Goal: Task Accomplishment & Management: Manage account settings

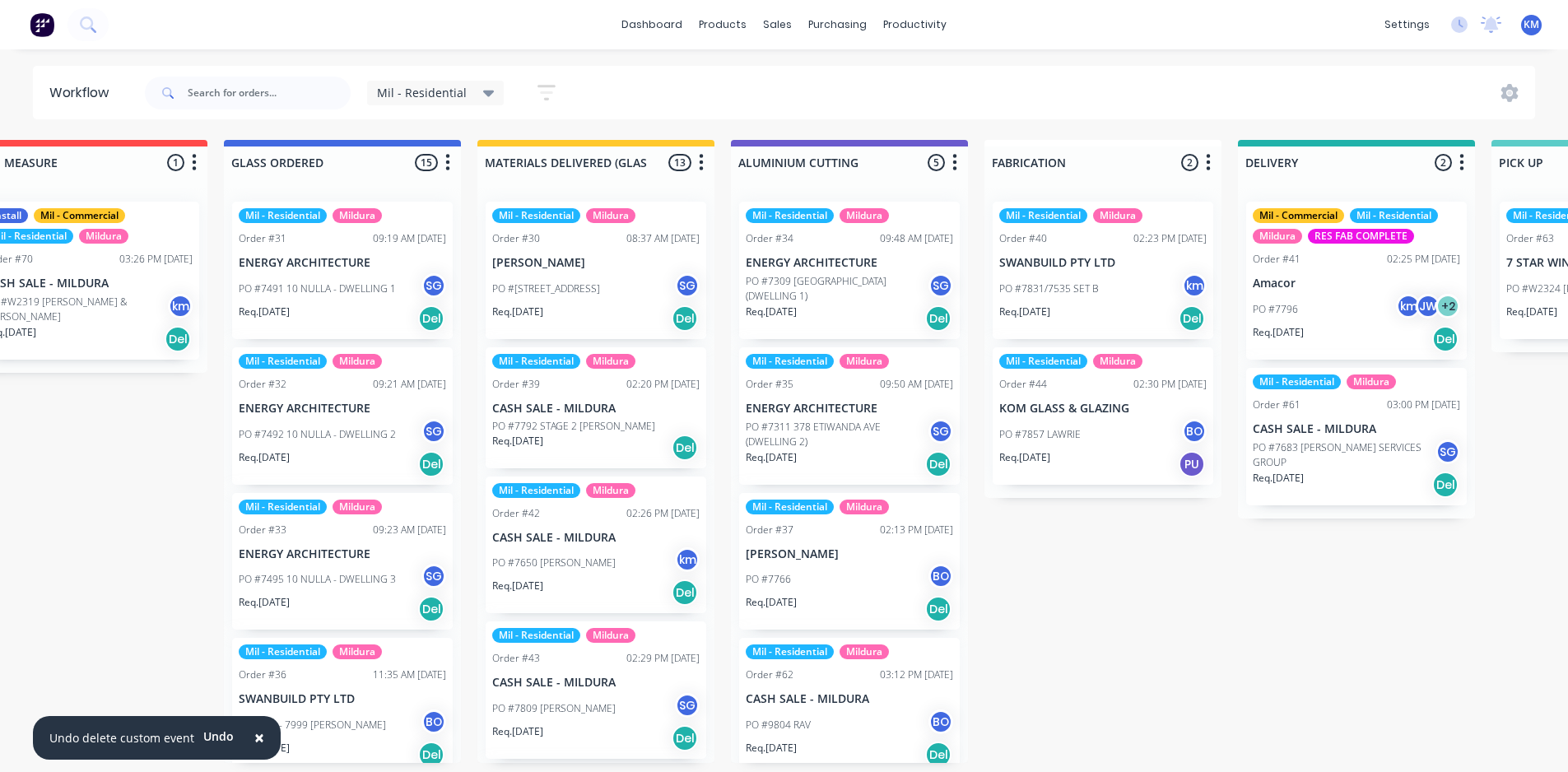
scroll to position [0, 815]
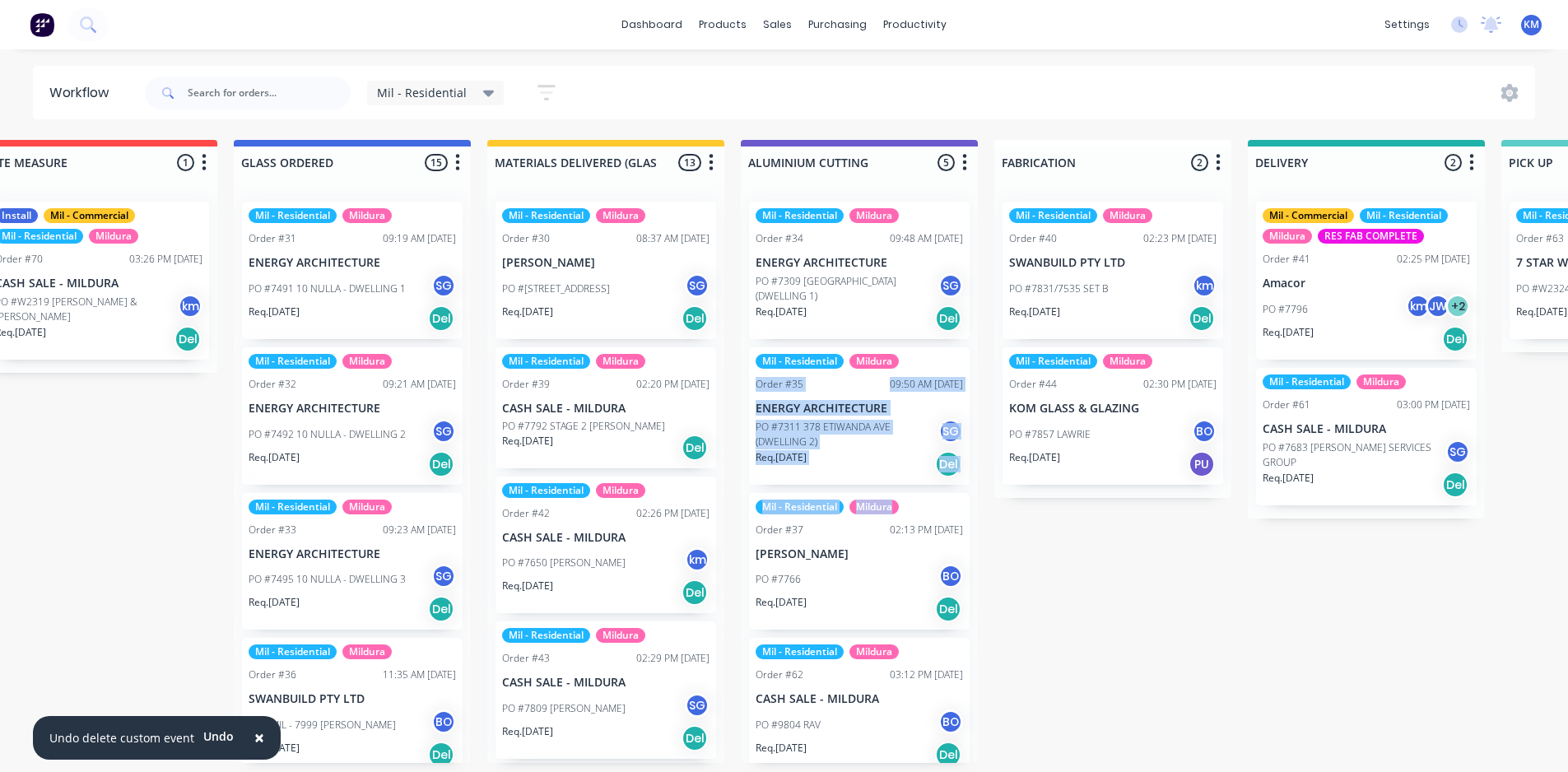
drag, startPoint x: 981, startPoint y: 369, endPoint x: 981, endPoint y: 500, distance: 131.0
click at [983, 503] on div "Submitted 1 Status colour #273444 hex #273444 Save Cancel Summaries Total order…" at bounding box center [1021, 451] width 3700 height 623
click at [1031, 538] on div "Submitted 1 Status colour #273444 hex #273444 Save Cancel Summaries Total order…" at bounding box center [1021, 451] width 3700 height 623
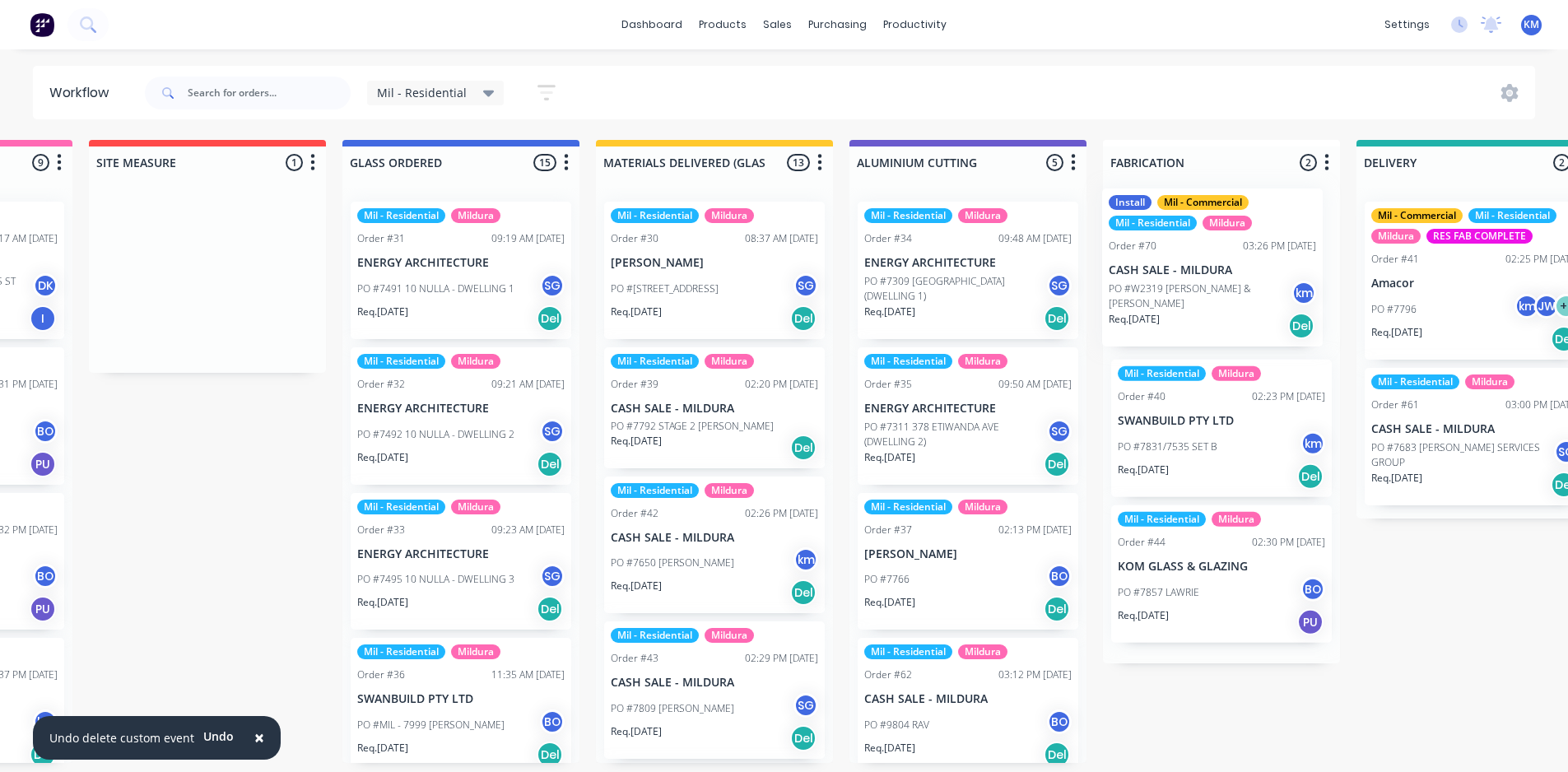
scroll to position [0, 709]
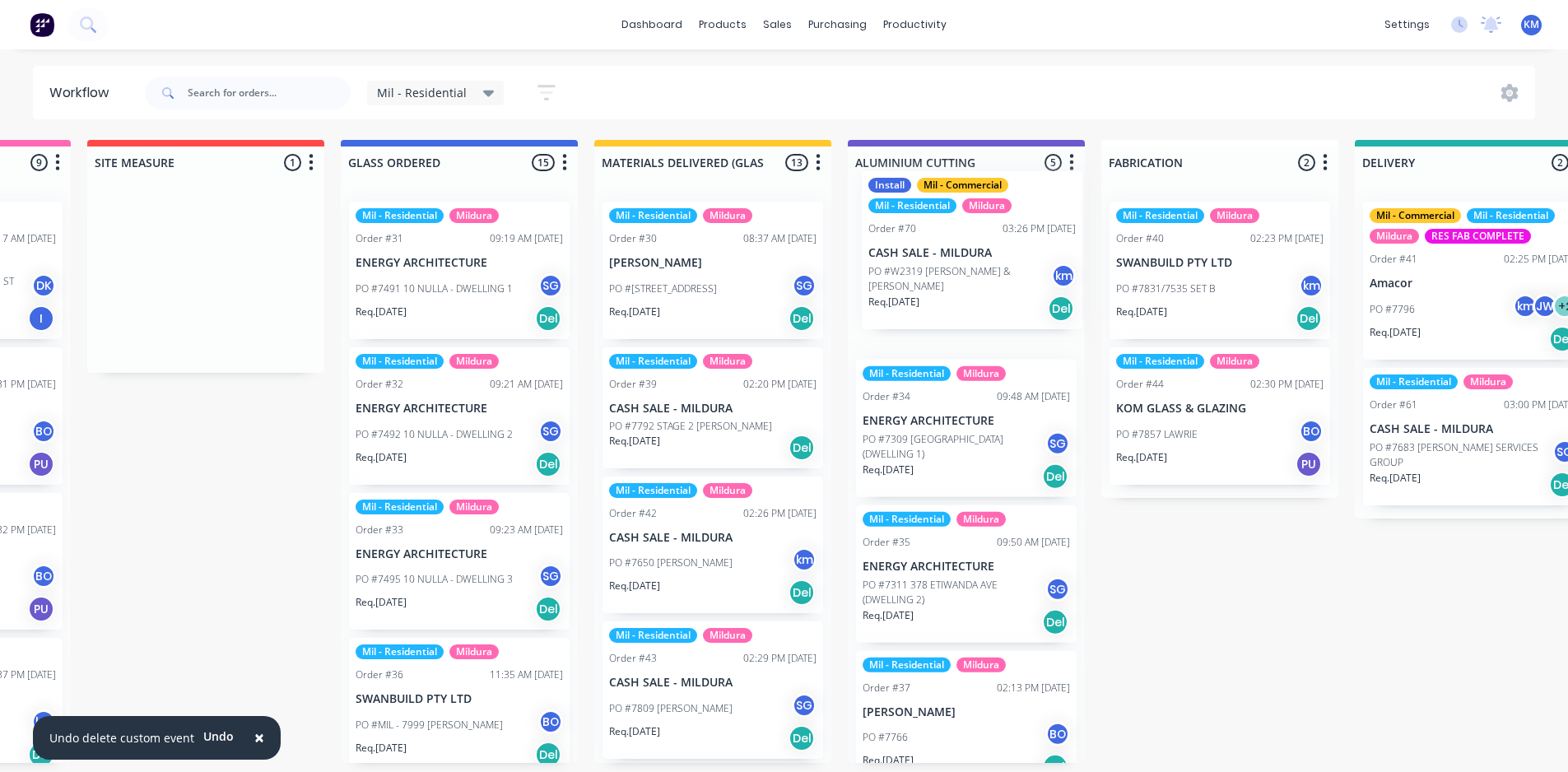
drag, startPoint x: 213, startPoint y: 301, endPoint x: 950, endPoint y: 280, distance: 737.3
click at [950, 280] on div "Submitted 1 Status colour #273444 hex #273444 Save Cancel Summaries Total order…" at bounding box center [1129, 451] width 3700 height 623
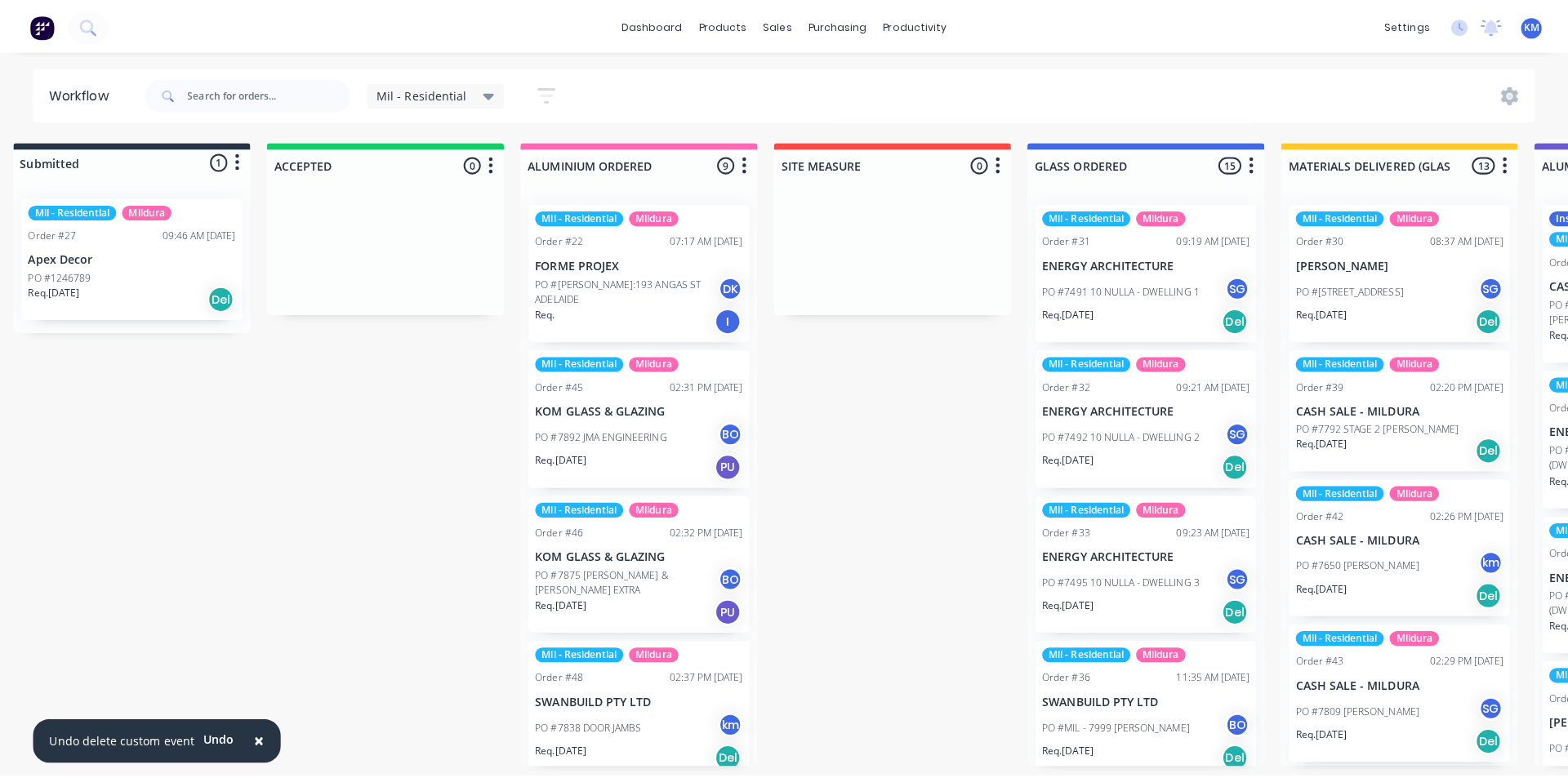
scroll to position [0, 0]
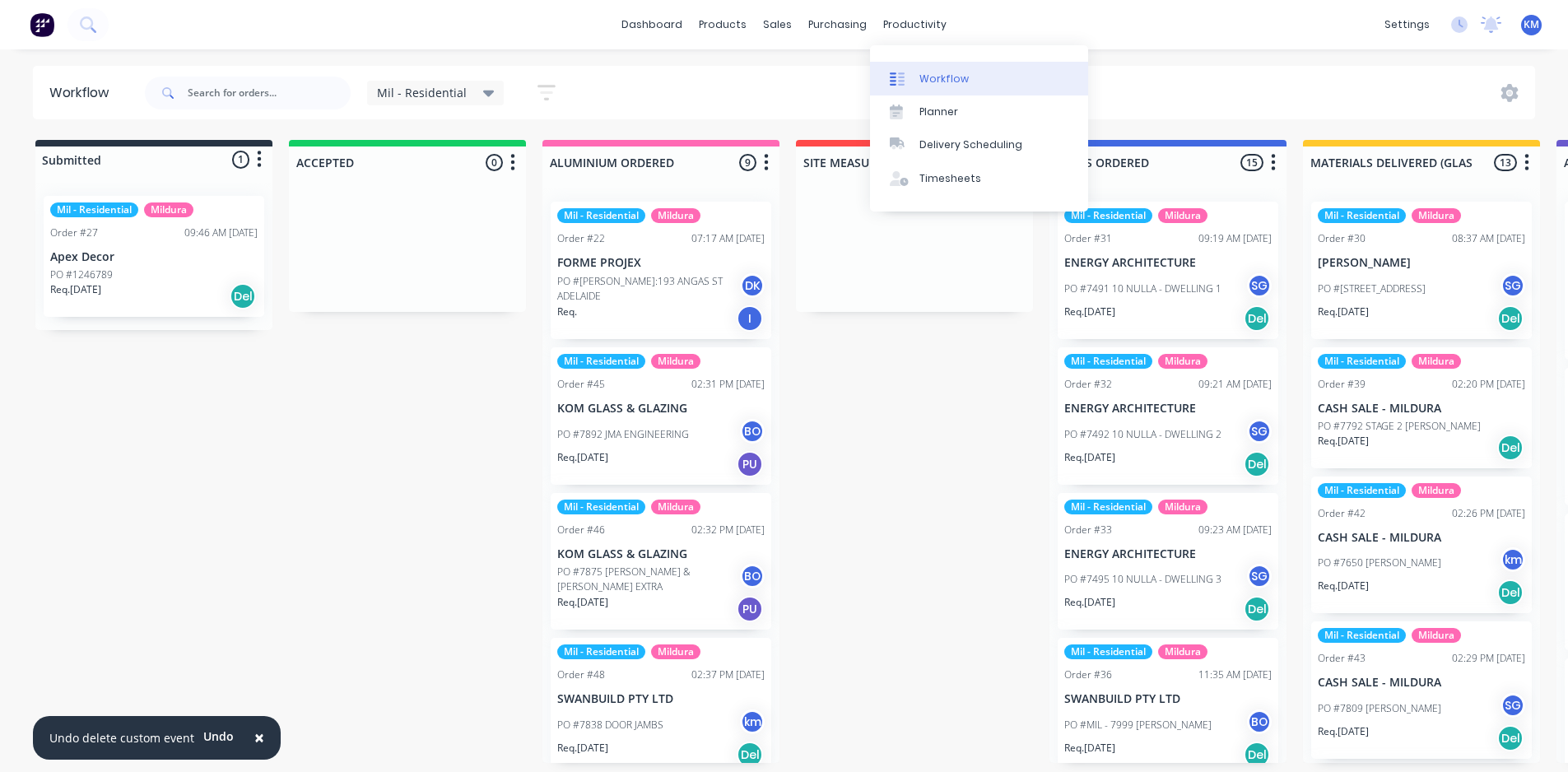
click at [981, 84] on link "Workflow" at bounding box center [979, 78] width 218 height 33
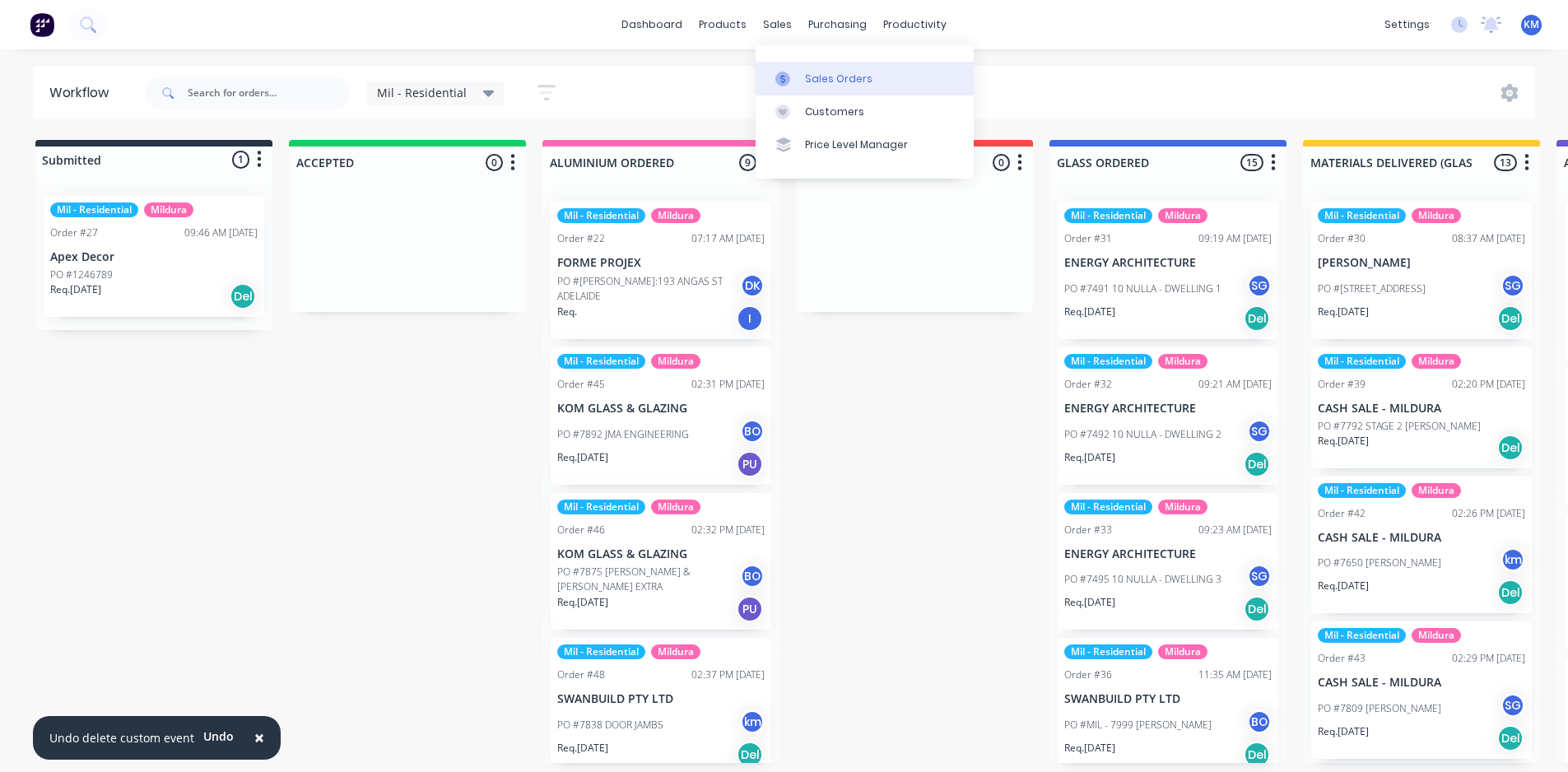
click at [816, 83] on div "Sales Orders" at bounding box center [839, 79] width 67 height 15
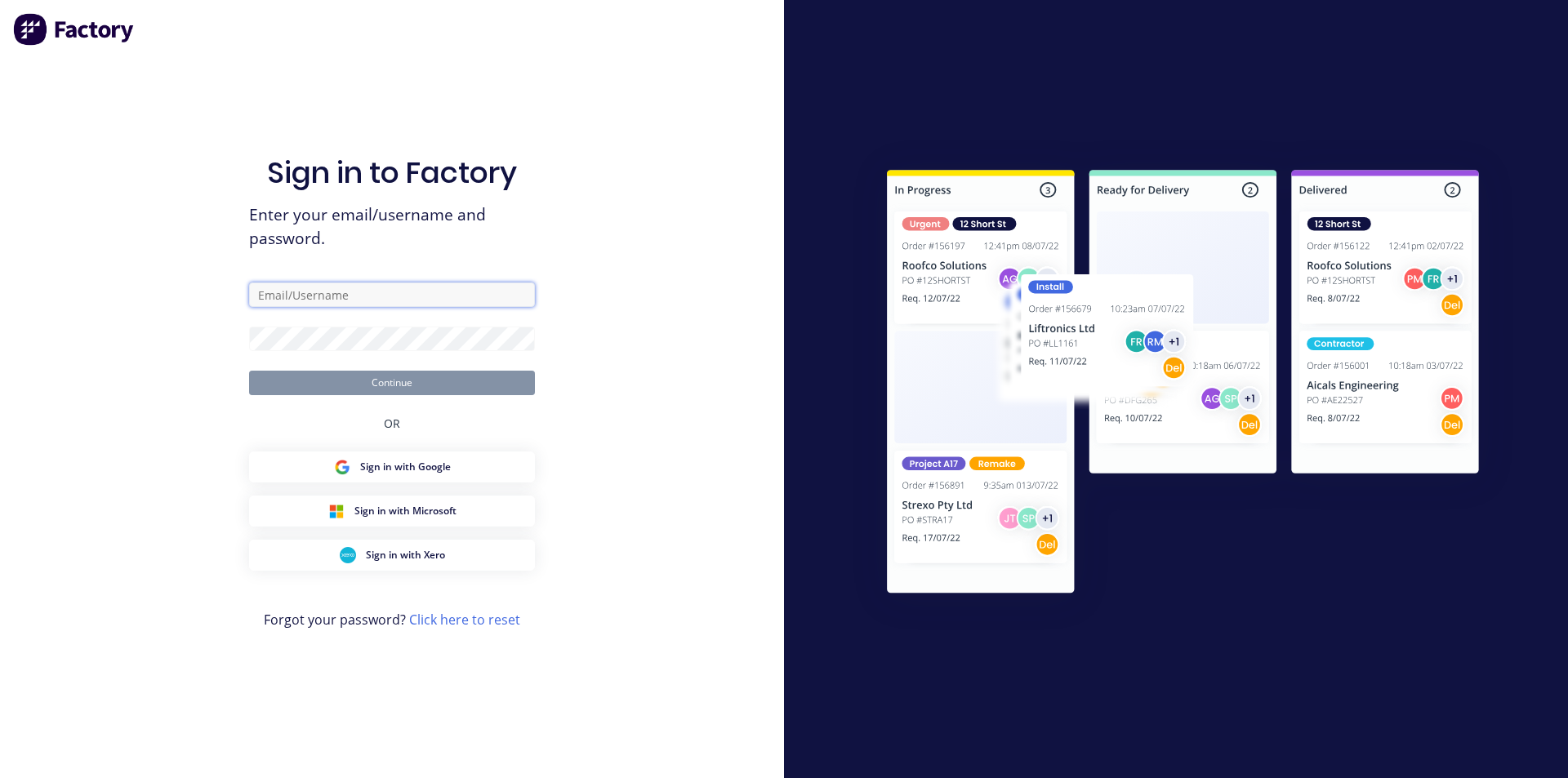
click at [336, 295] on input "text" at bounding box center [391, 294] width 286 height 24
type input "[EMAIL_ADDRESS][DOMAIN_NAME]"
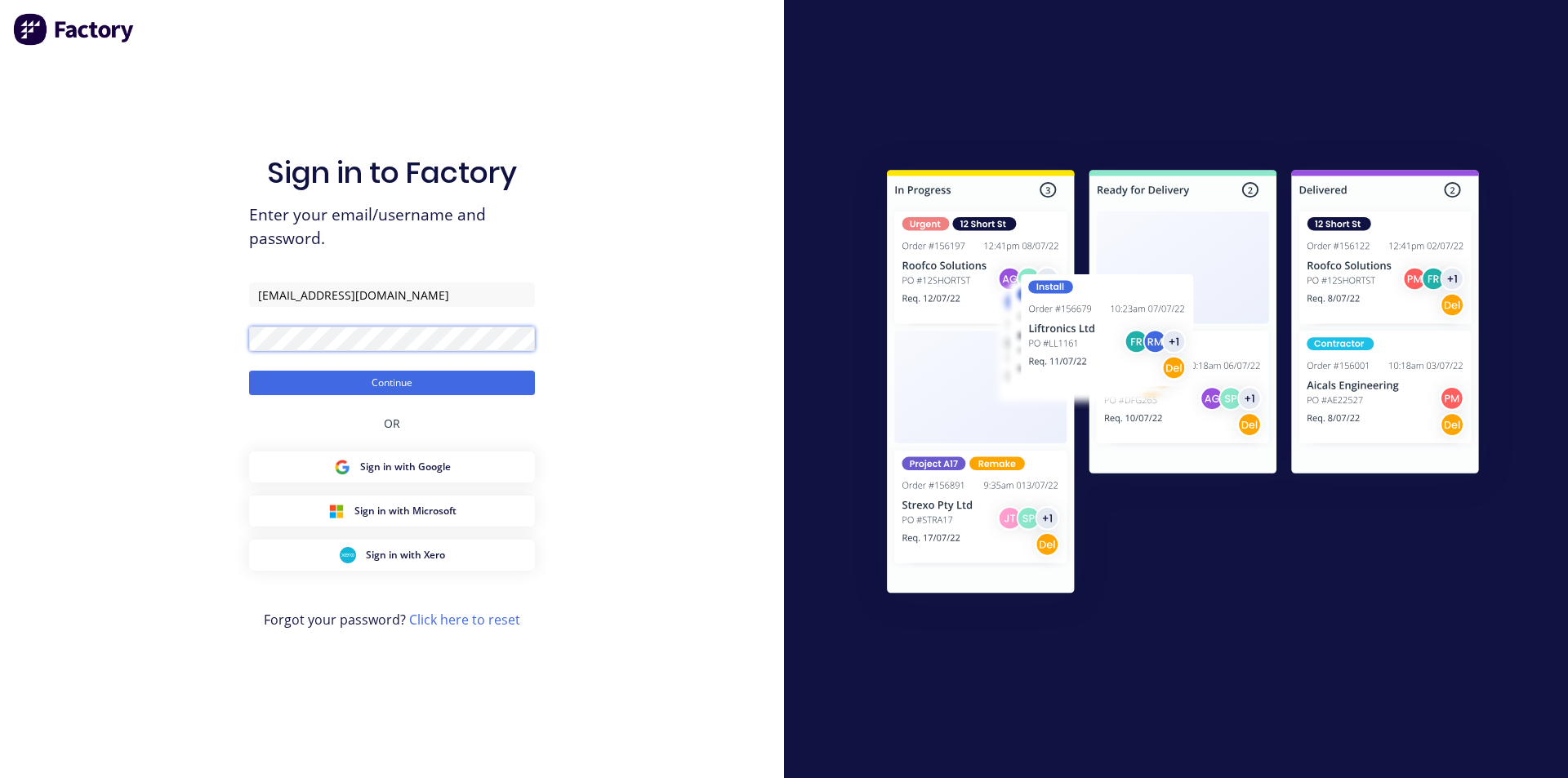
click at [249, 371] on button "Continue" at bounding box center [391, 383] width 286 height 24
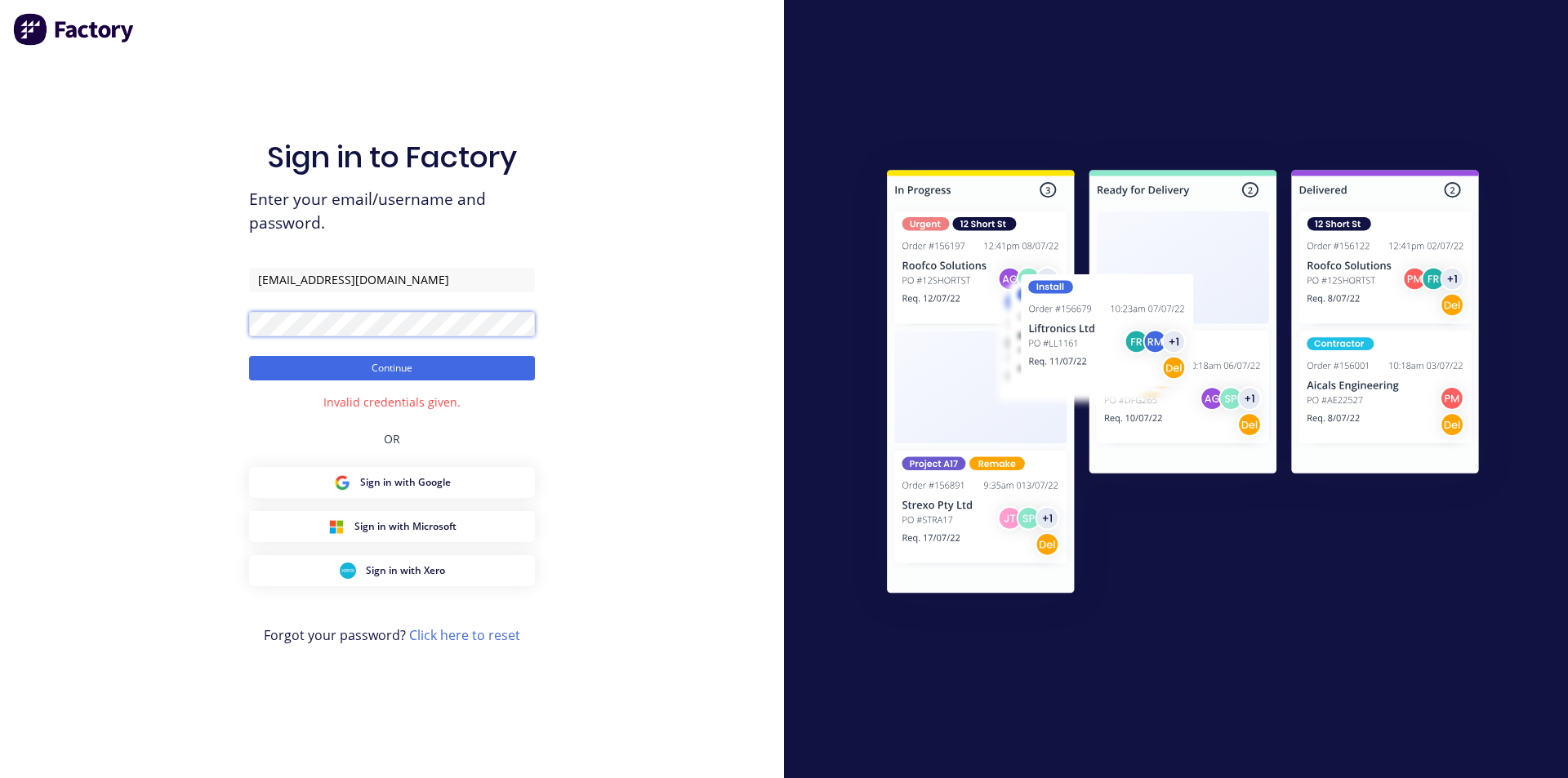
click at [201, 332] on div "Sign in to Factory Enter your email/username and password. [EMAIL_ADDRESS][DOMA…" at bounding box center [392, 389] width 784 height 778
click at [249, 356] on button "Continue" at bounding box center [391, 367] width 286 height 24
click at [143, 323] on div "Sign in to Factory Enter your email/username and password. [EMAIL_ADDRESS][DOMA…" at bounding box center [392, 389] width 784 height 778
click at [446, 639] on link "Click here to reset" at bounding box center [464, 635] width 111 height 18
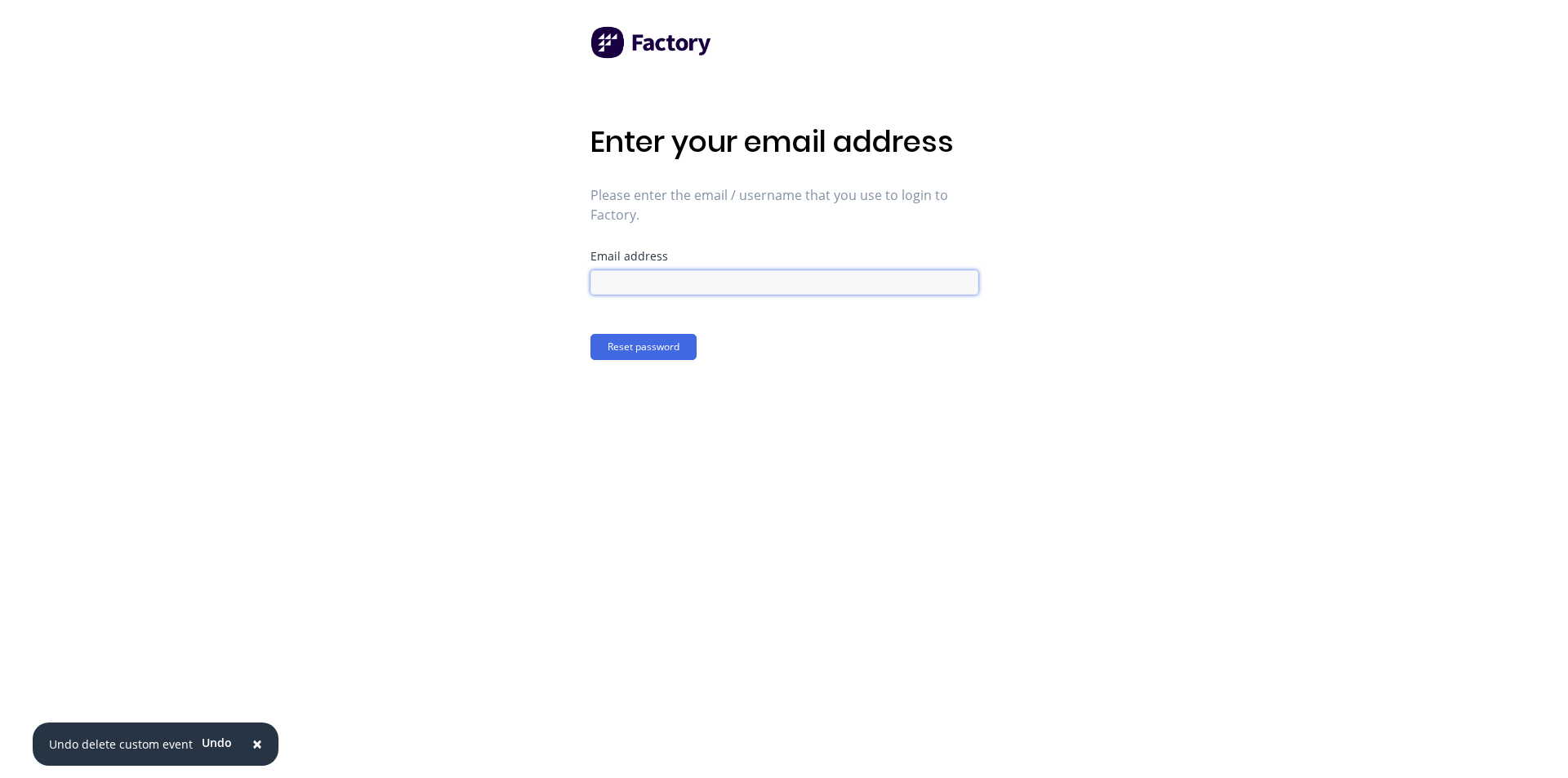
click at [667, 279] on input at bounding box center [784, 282] width 388 height 24
type input "[EMAIL_ADDRESS][DOMAIN_NAME]"
click at [651, 348] on button "Reset password" at bounding box center [643, 347] width 106 height 26
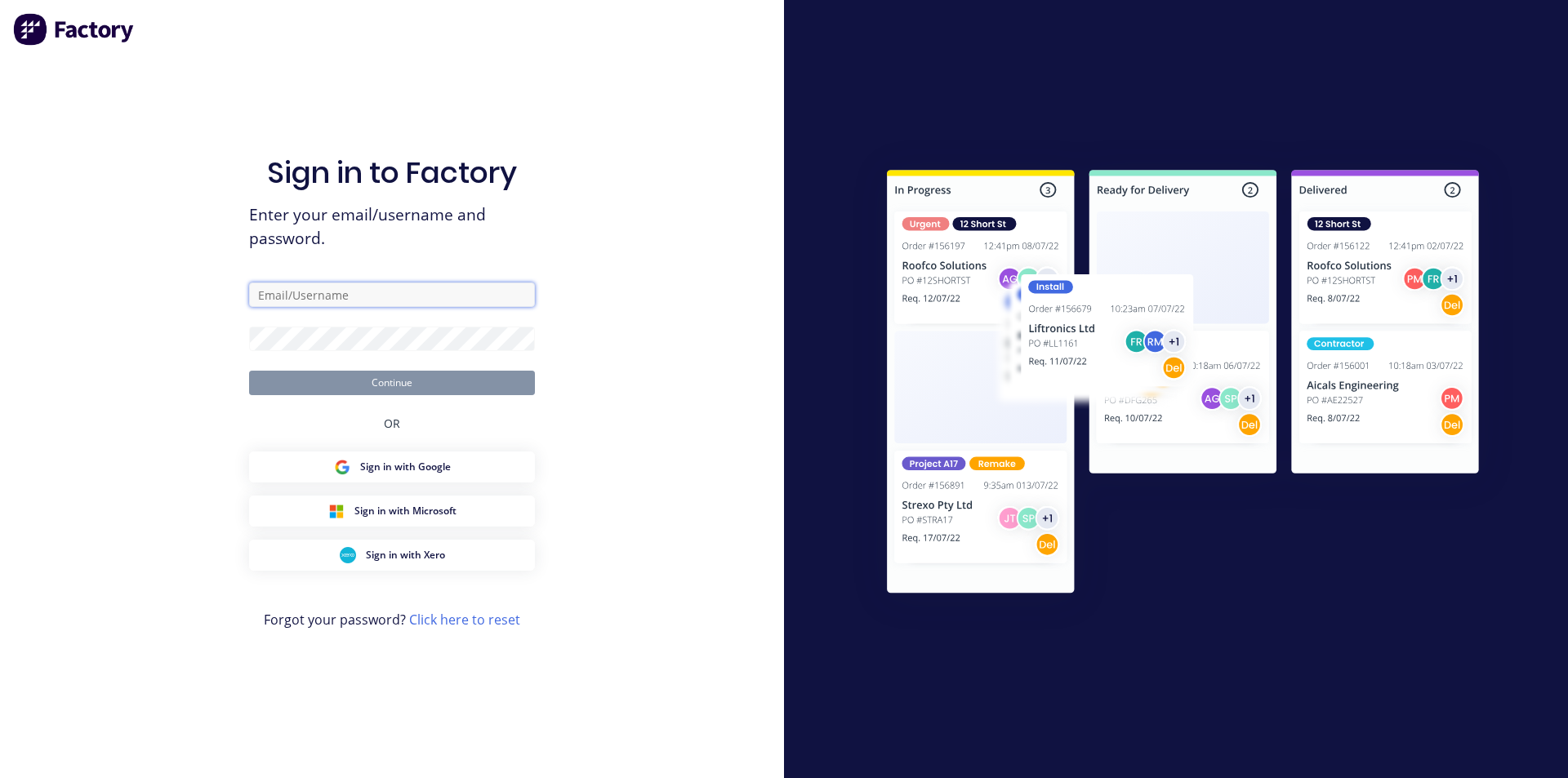
click at [345, 283] on input "text" at bounding box center [391, 294] width 286 height 24
type input "[EMAIL_ADDRESS][DOMAIN_NAME]"
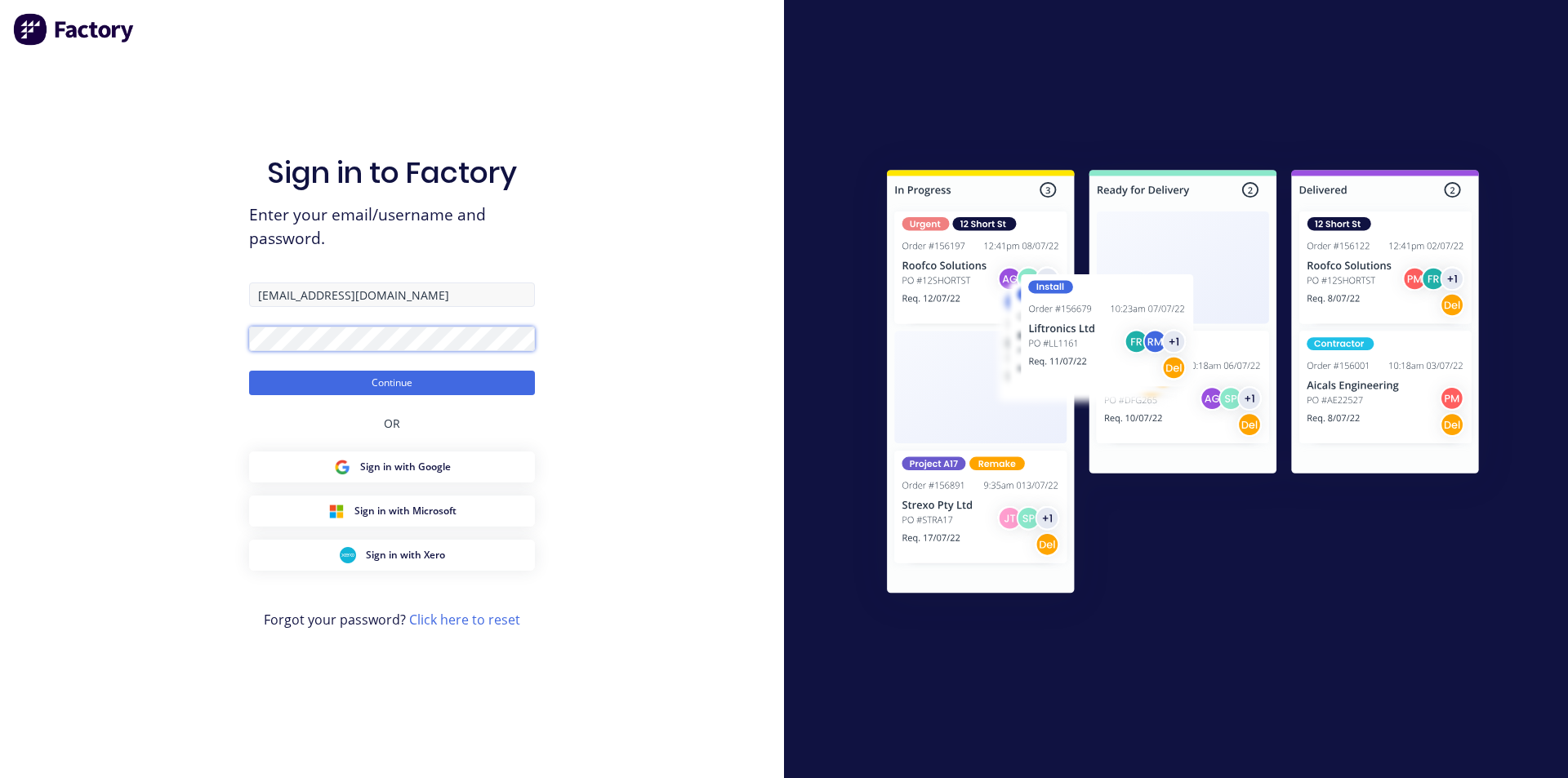
click at [249, 371] on button "Continue" at bounding box center [391, 383] width 286 height 24
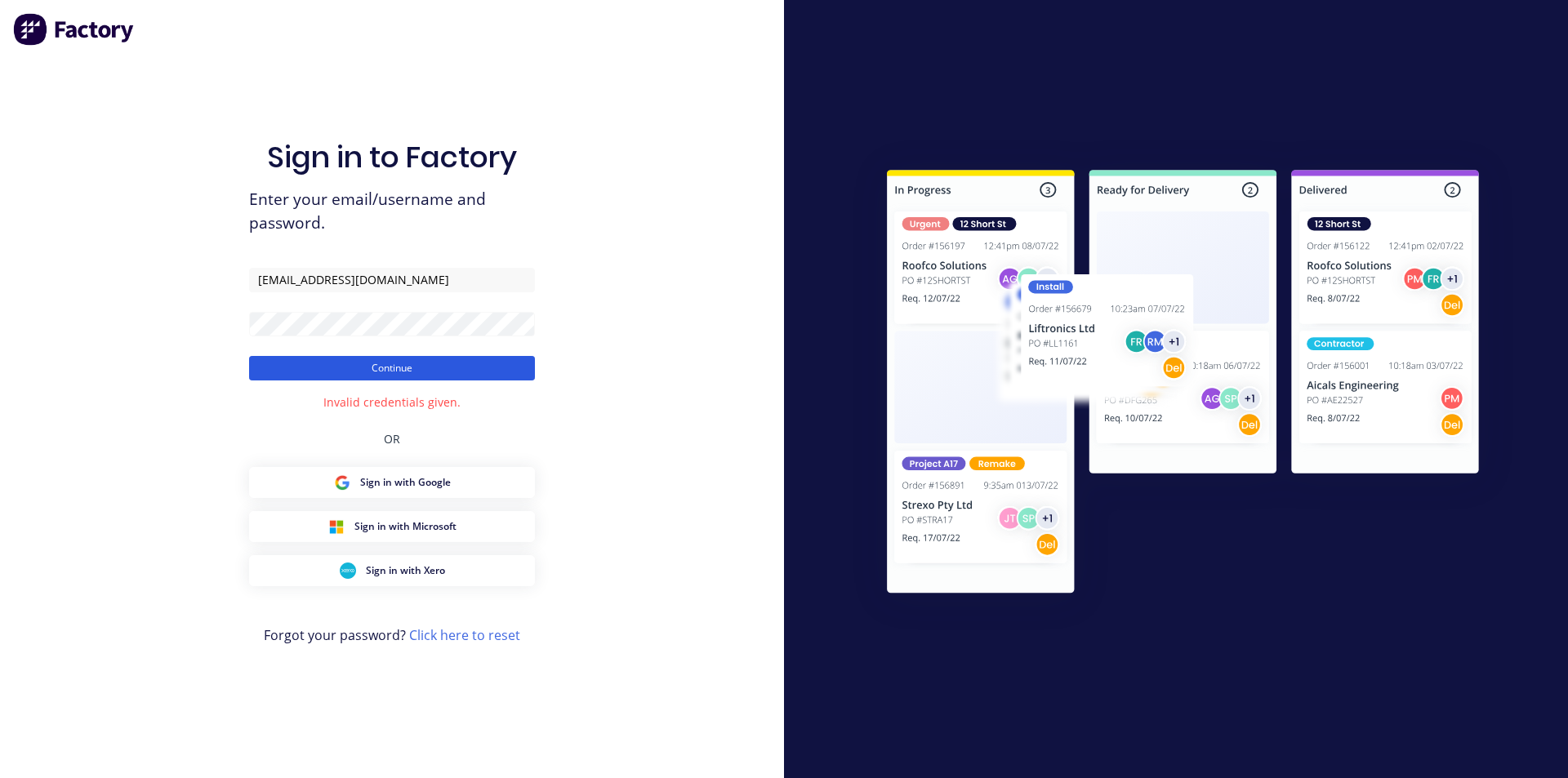
click at [399, 368] on button "Continue" at bounding box center [391, 367] width 286 height 24
click at [458, 639] on link "Click here to reset" at bounding box center [464, 635] width 111 height 18
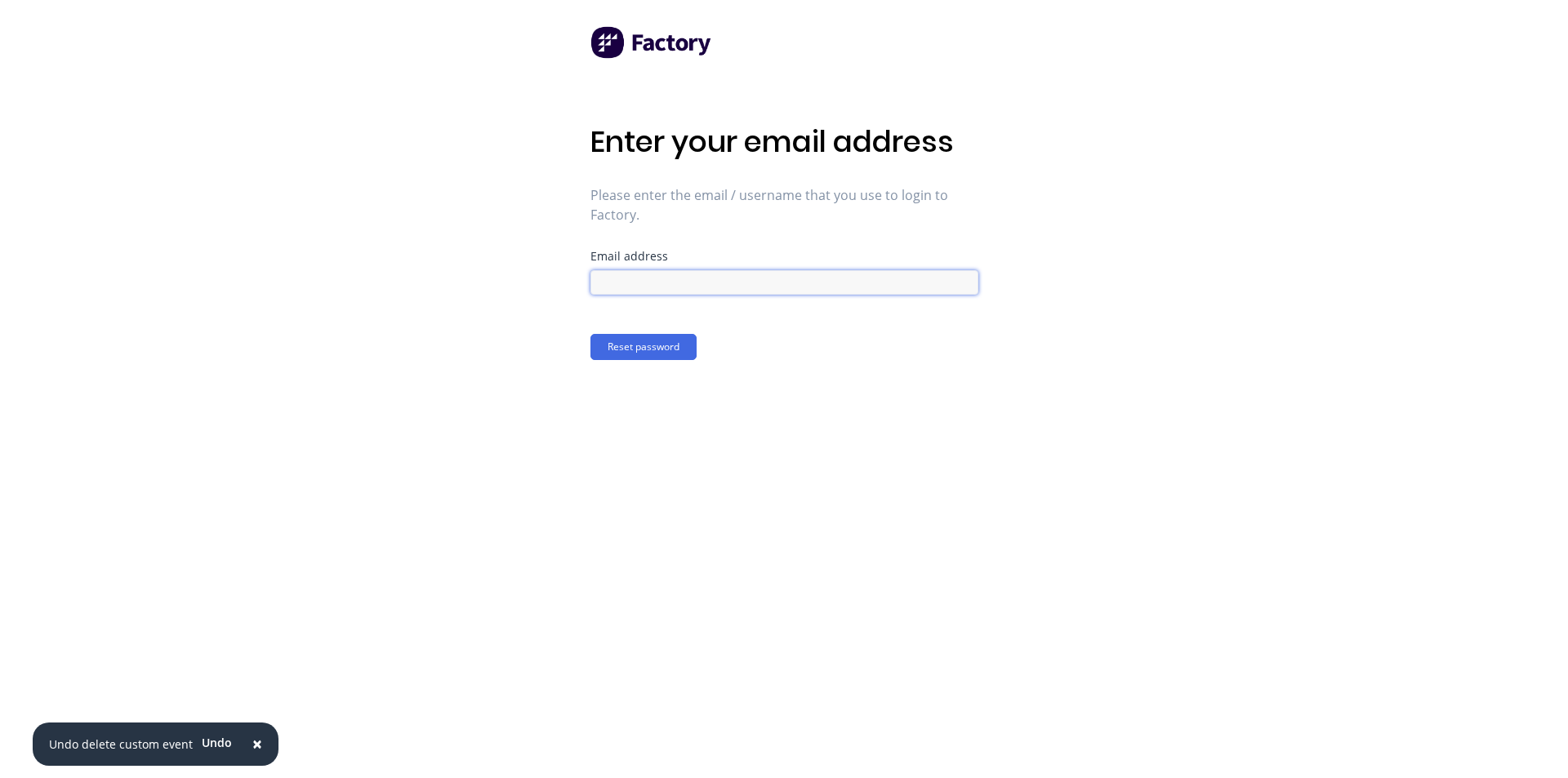
click at [718, 284] on input at bounding box center [784, 282] width 388 height 24
type input "[EMAIL_ADDRESS][DOMAIN_NAME]"
click at [651, 345] on button "Reset password" at bounding box center [643, 347] width 106 height 26
click at [851, 288] on input at bounding box center [784, 282] width 388 height 24
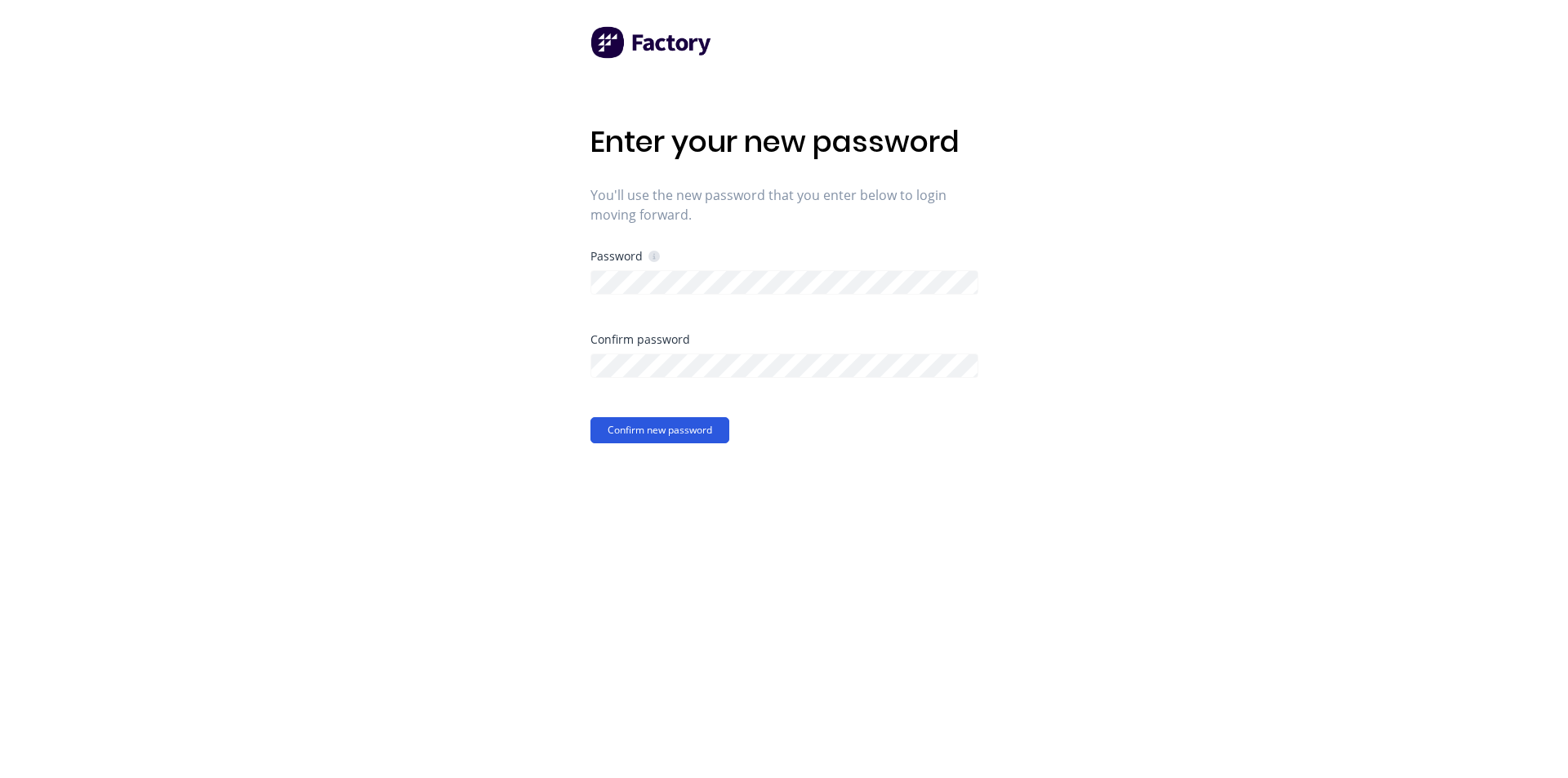
click at [616, 432] on button "Confirm new password" at bounding box center [659, 430] width 139 height 26
click at [515, 302] on div "Enter your new password You'll use the new password that you enter below to log…" at bounding box center [784, 389] width 1568 height 778
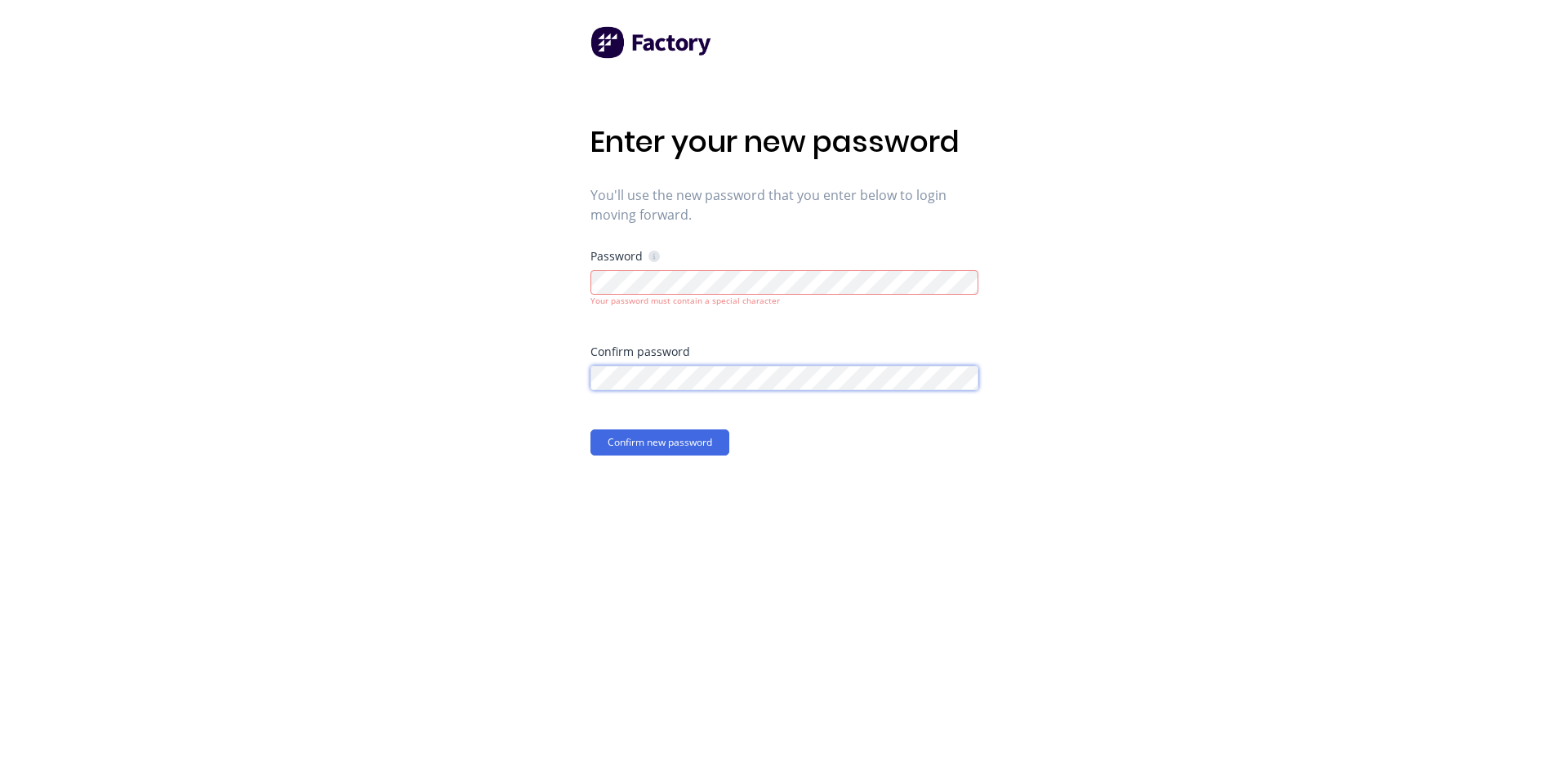
click at [543, 385] on div "Enter your new password You'll use the new password that you enter below to log…" at bounding box center [784, 389] width 1568 height 778
click at [688, 266] on div "Password Your password must contain a special character" at bounding box center [784, 278] width 388 height 57
click at [577, 295] on div "Enter your new password You'll use the new password that you enter below to log…" at bounding box center [784, 389] width 1568 height 778
click at [655, 445] on button "Confirm new password" at bounding box center [659, 442] width 139 height 26
click at [489, 288] on div "Enter your new password You'll use the new password that you enter below to log…" at bounding box center [784, 389] width 1568 height 778
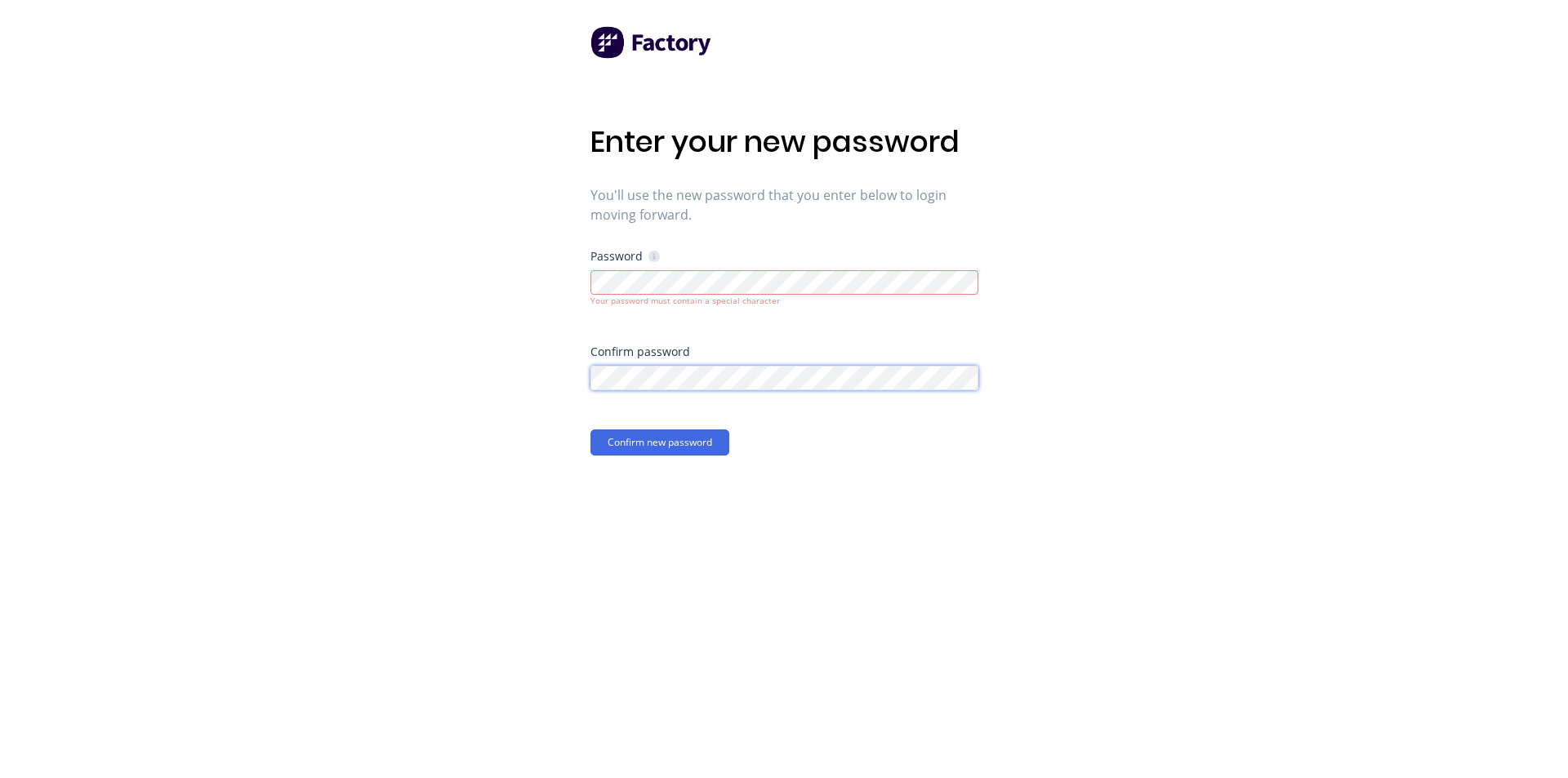
click at [567, 379] on div "Enter your new password You'll use the new password that you enter below to log…" at bounding box center [784, 389] width 1568 height 778
click at [590, 430] on button "Confirm new password" at bounding box center [659, 442] width 139 height 26
click at [631, 448] on button "Confirm new password" at bounding box center [659, 442] width 139 height 26
click at [644, 444] on button "Confirm new password" at bounding box center [659, 442] width 139 height 26
click at [520, 272] on div "Enter your new password You'll use the new password that you enter below to log…" at bounding box center [784, 389] width 1568 height 778
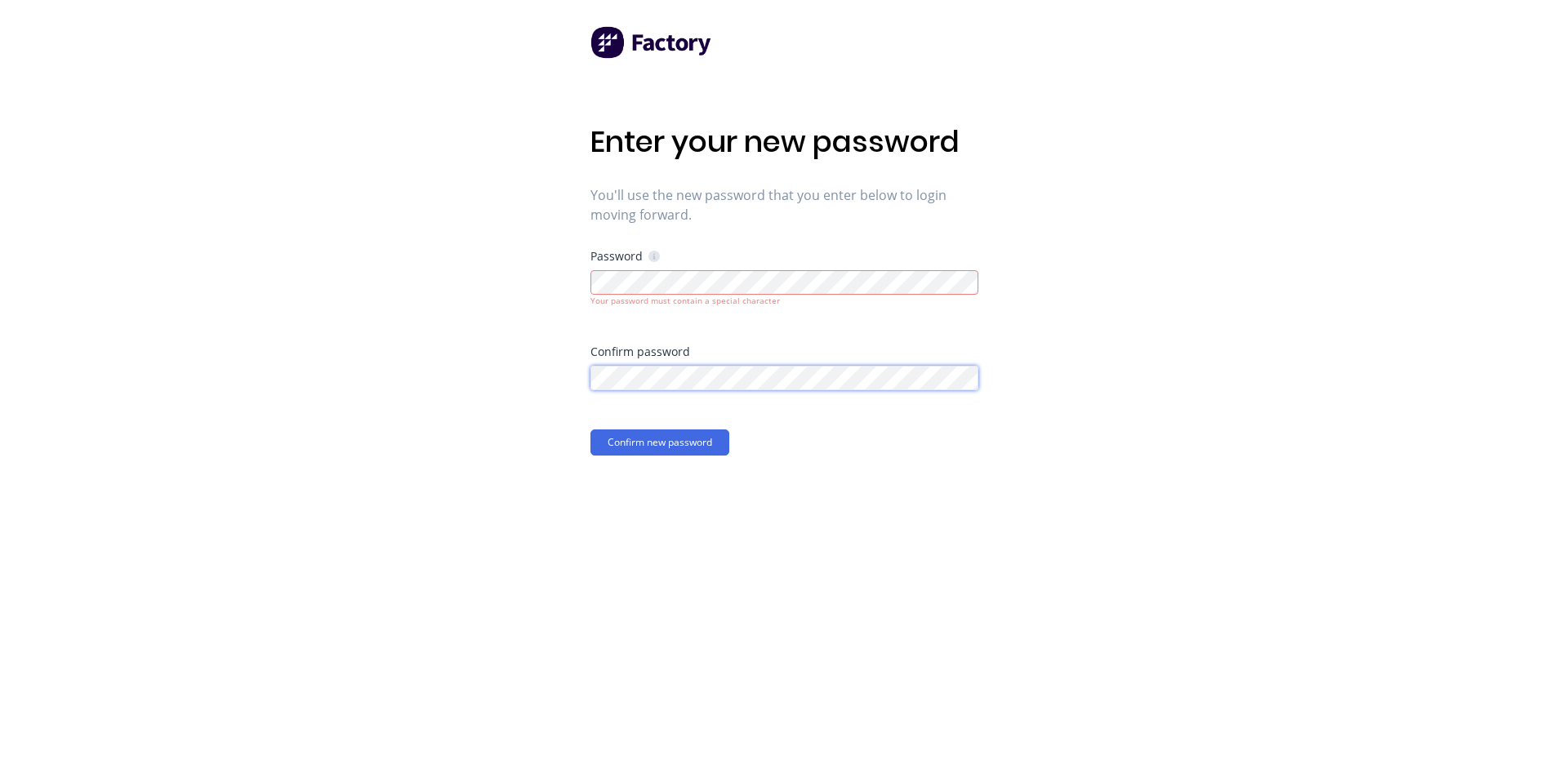
click at [570, 389] on div "Enter your new password You'll use the new password that you enter below to log…" at bounding box center [784, 389] width 1568 height 778
click at [590, 430] on button "Confirm new password" at bounding box center [659, 442] width 139 height 26
click at [624, 436] on button "Confirm new password" at bounding box center [659, 442] width 139 height 26
click at [539, 285] on div "Enter your new password You'll use the new password that you enter below to log…" at bounding box center [784, 389] width 1568 height 778
click at [556, 369] on div "Enter your new password You'll use the new password that you enter below to log…" at bounding box center [784, 389] width 1568 height 778
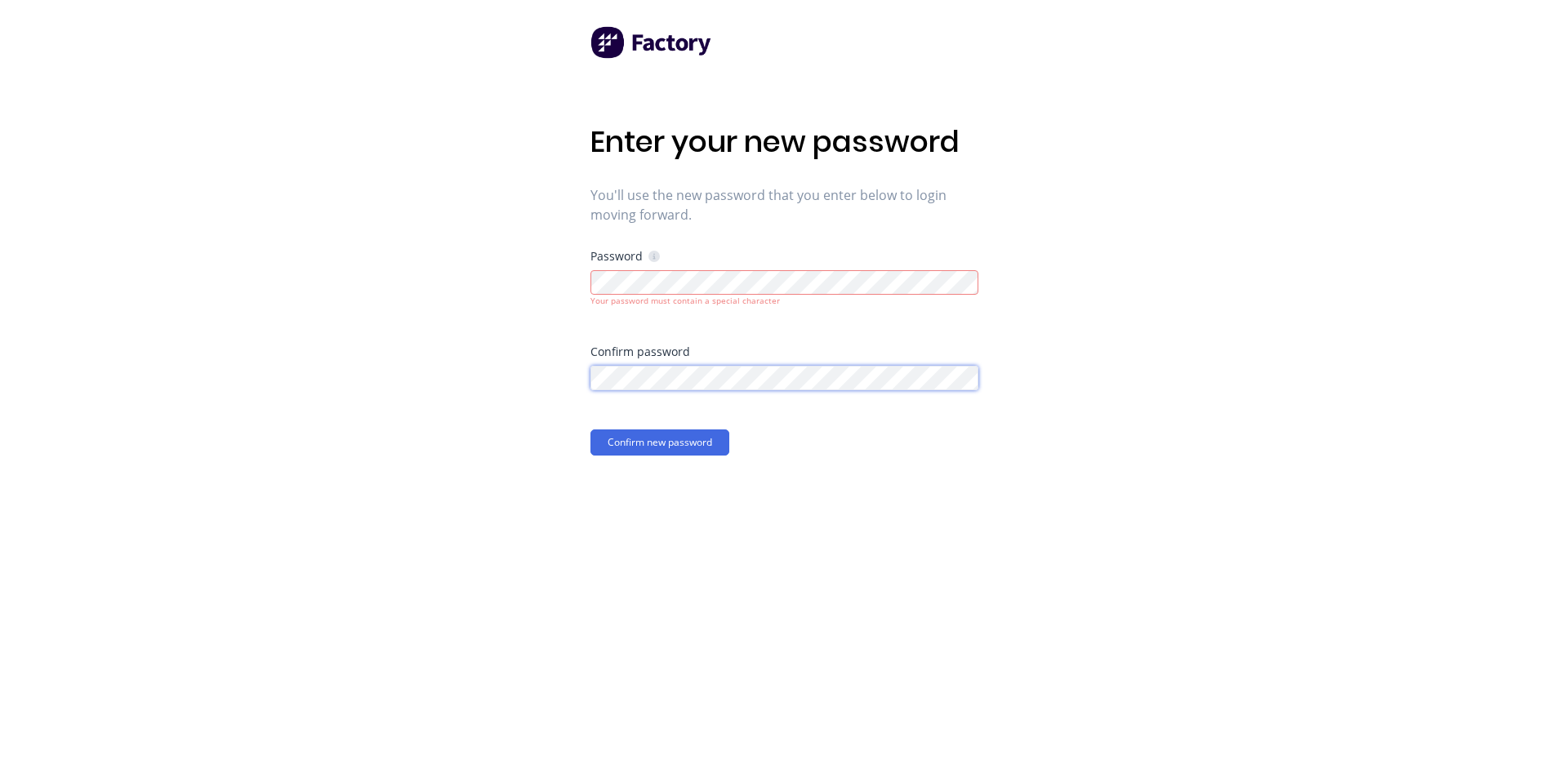
click at [590, 430] on button "Confirm new password" at bounding box center [659, 442] width 139 height 26
click at [610, 435] on button "Confirm new password" at bounding box center [659, 442] width 139 height 26
click at [657, 439] on button "Confirm new password" at bounding box center [659, 442] width 139 height 26
click at [681, 451] on button "Confirm new password" at bounding box center [659, 442] width 139 height 26
click at [677, 444] on button "Confirm new password" at bounding box center [659, 442] width 139 height 26
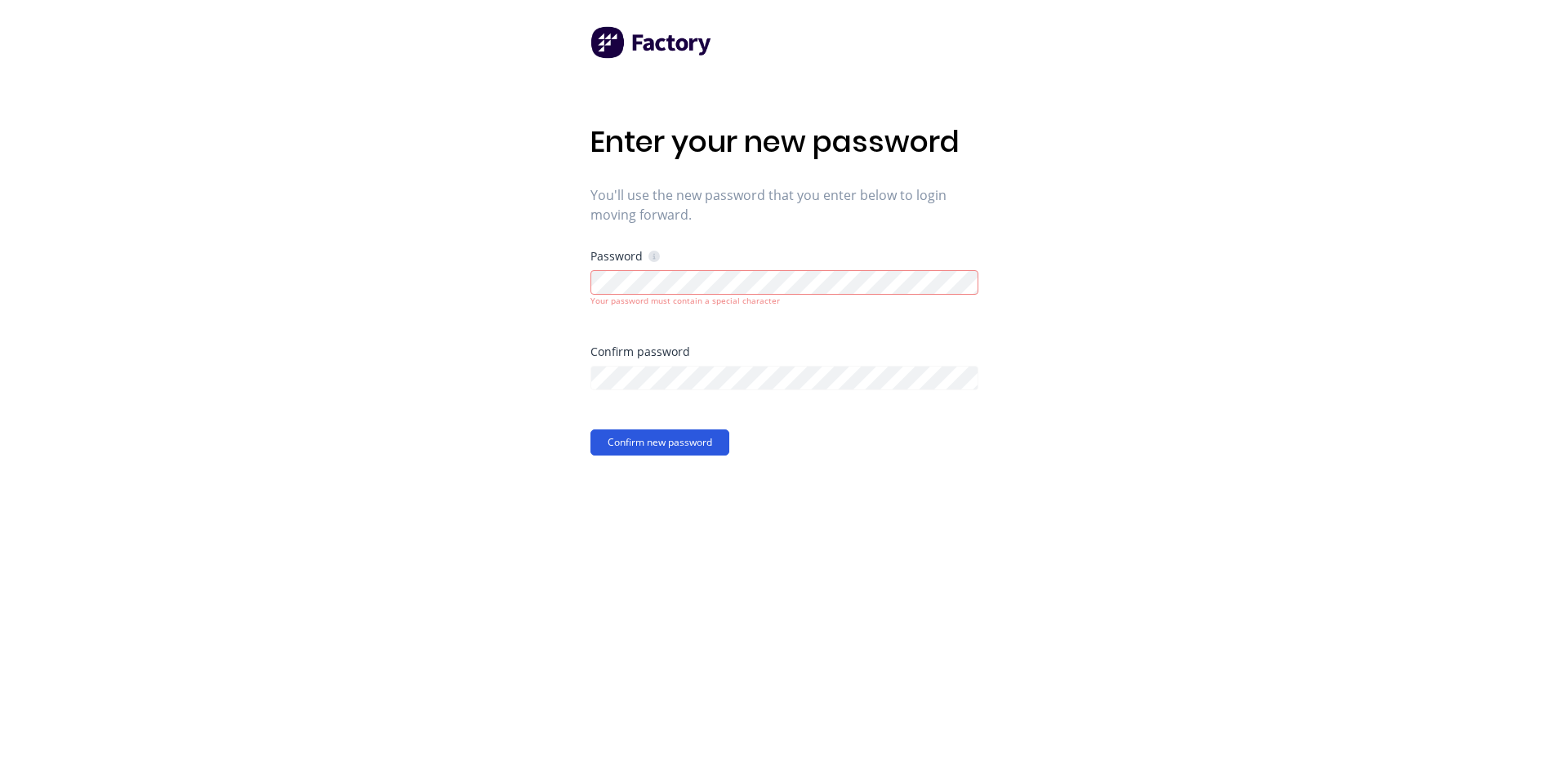
click at [677, 444] on button "Confirm new password" at bounding box center [659, 442] width 139 height 26
drag, startPoint x: 677, startPoint y: 444, endPoint x: 680, endPoint y: 415, distance: 29.2
click at [677, 441] on button "Confirm new password" at bounding box center [659, 442] width 139 height 26
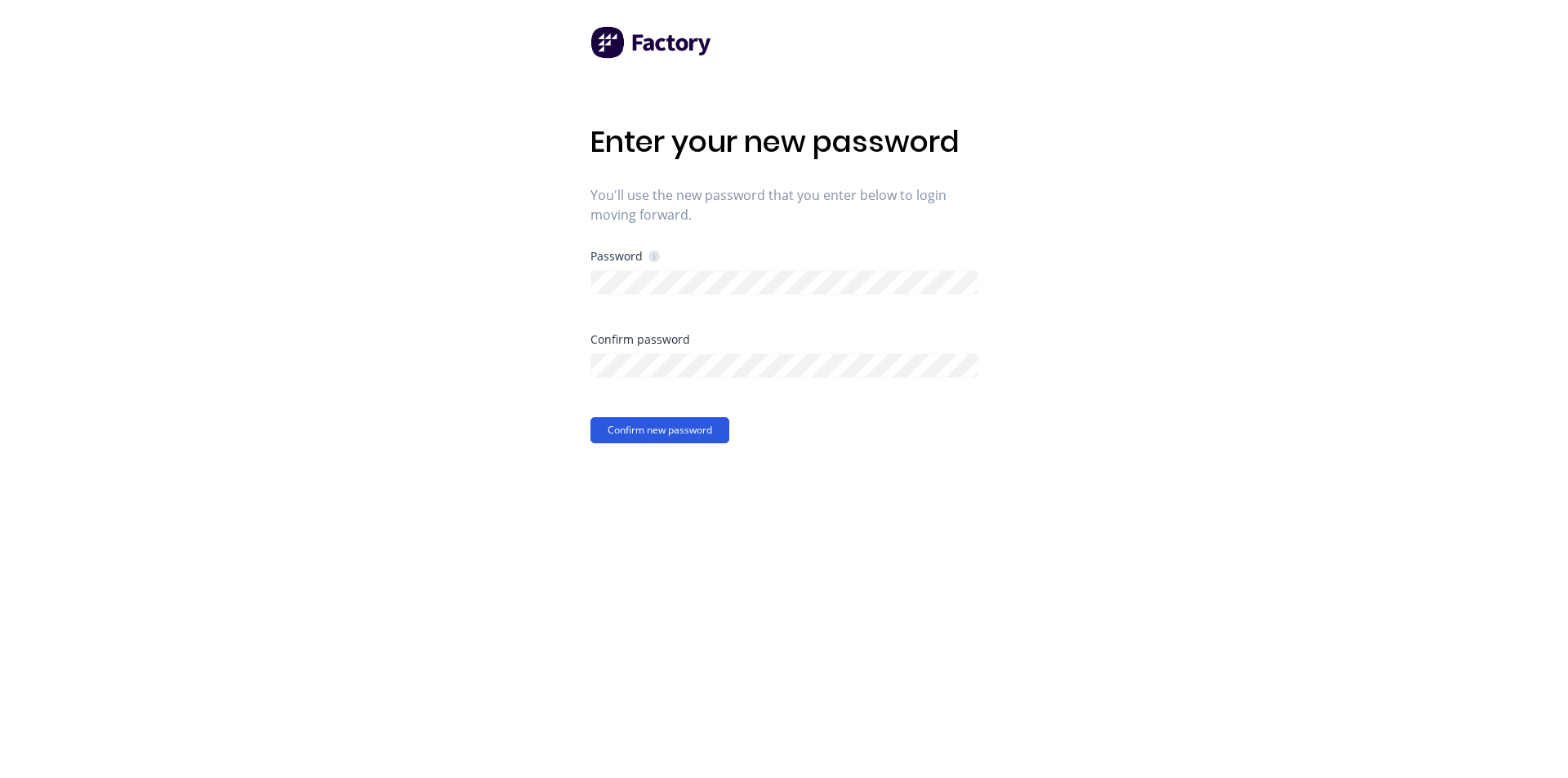
click at [641, 418] on button "Confirm new password" at bounding box center [659, 430] width 139 height 26
click at [551, 284] on div "Enter your new password You'll use the new password that you enter below to log…" at bounding box center [784, 389] width 1568 height 778
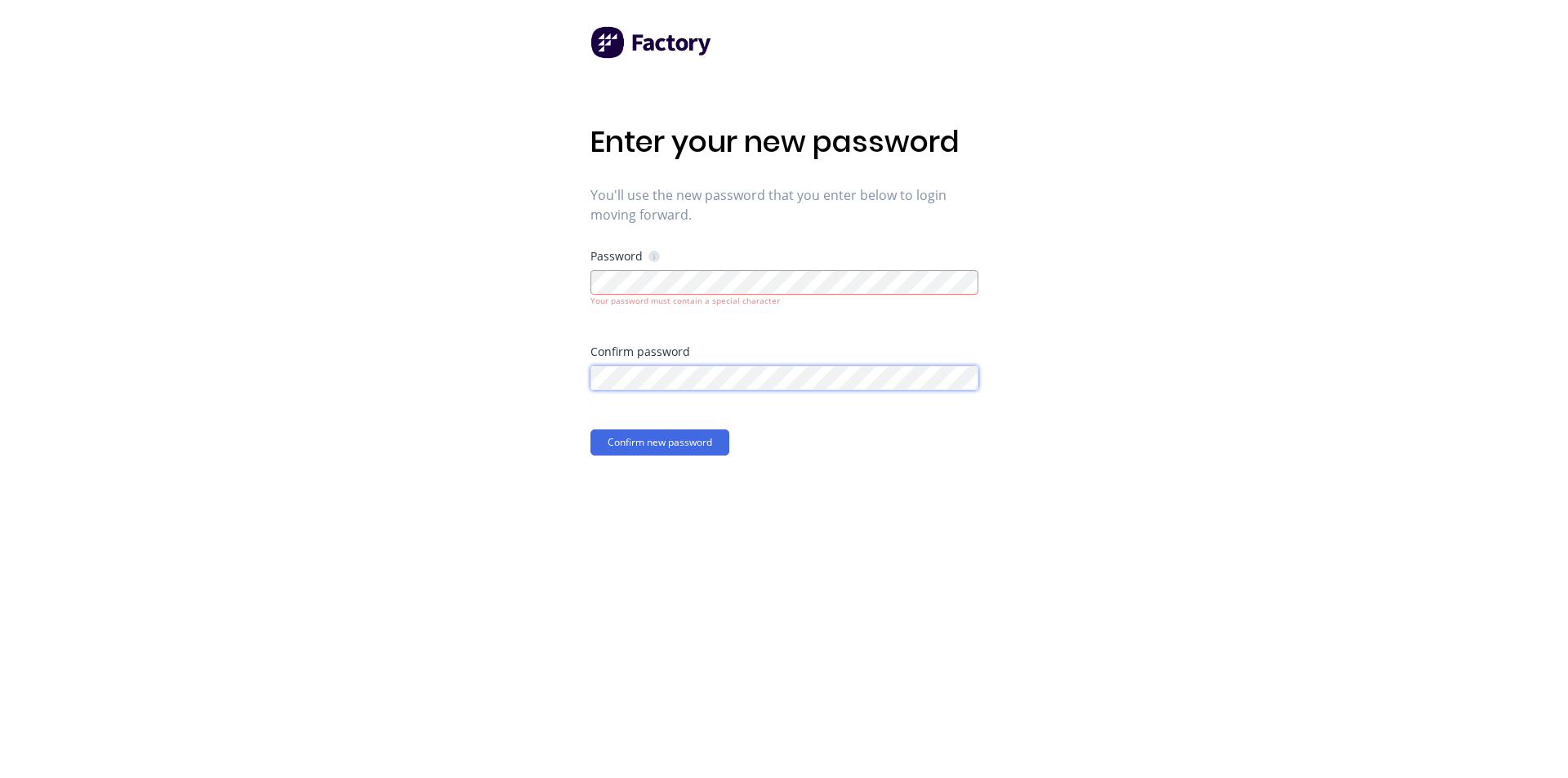
click at [568, 383] on div "Enter your new password You'll use the new password that you enter below to log…" at bounding box center [784, 389] width 1568 height 778
click at [485, 276] on div "Enter your new password You'll use the new password that you enter below to log…" at bounding box center [784, 389] width 1568 height 778
click at [590, 430] on button "Confirm new password" at bounding box center [659, 442] width 139 height 26
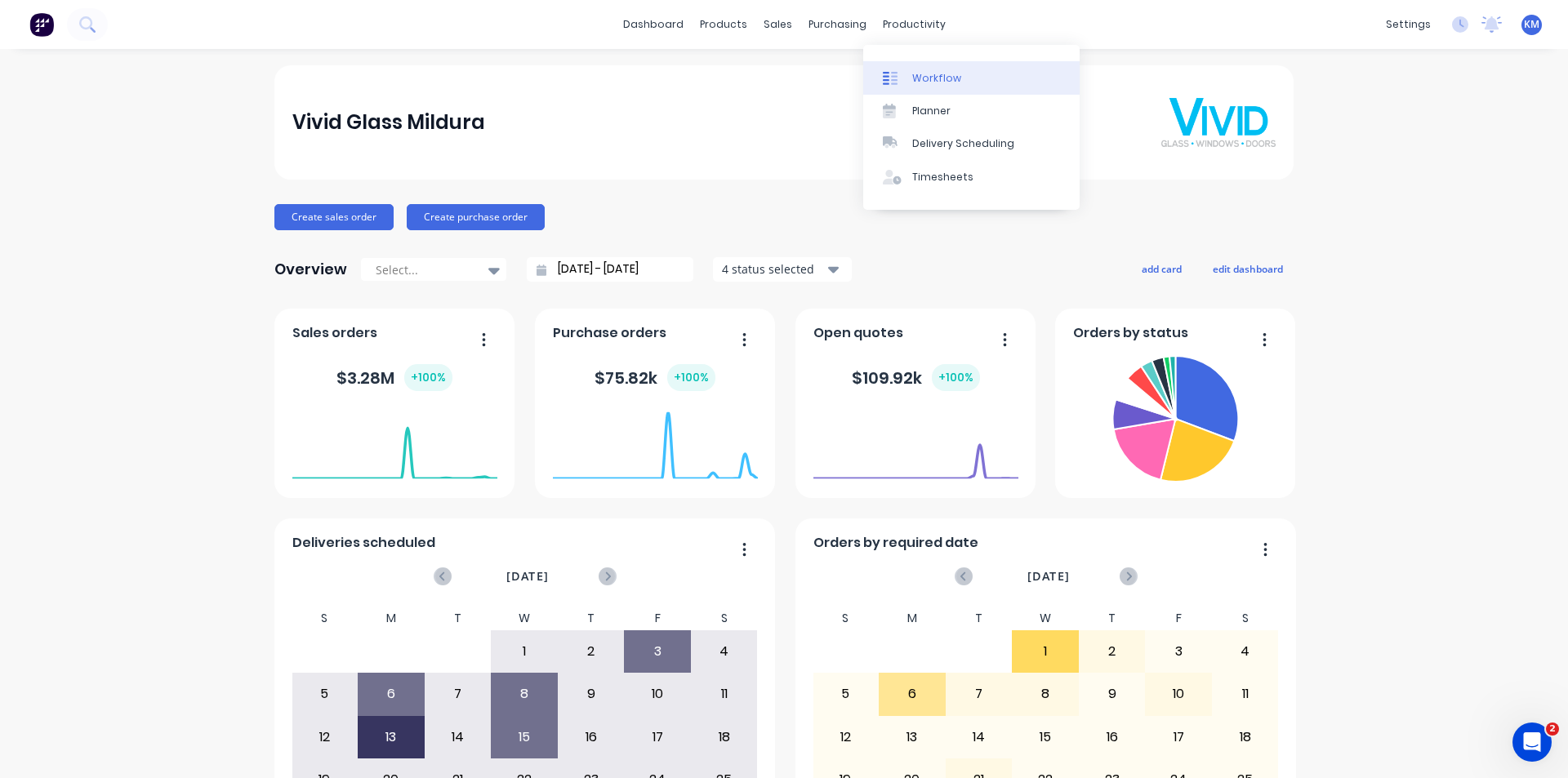
click at [933, 76] on div "Workflow" at bounding box center [937, 78] width 49 height 14
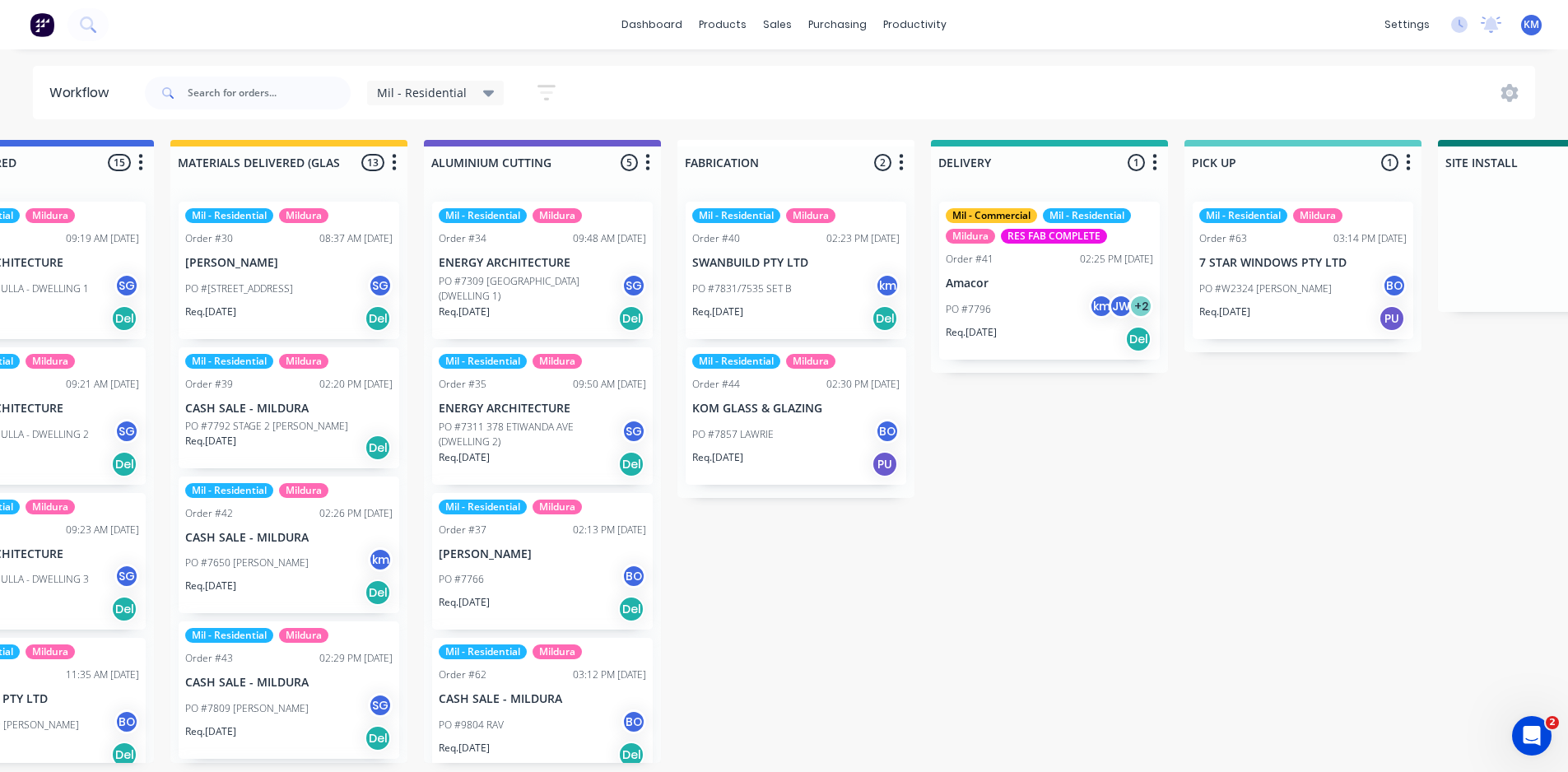
scroll to position [0, 1185]
